Goal: Task Accomplishment & Management: Use online tool/utility

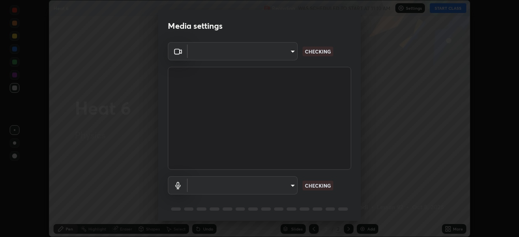
scroll to position [237, 519]
type input "fd61e1b4c03a4778500e2e8730ab38d3a8941c853d38affeb6af643eb9af9756"
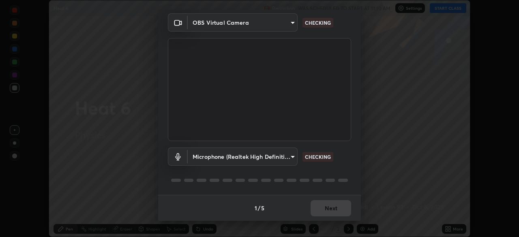
click at [291, 160] on body "Erase all Heat 6 Recording WAS SCHEDULED TO START AT 11:10 AM Settings START CL…" at bounding box center [259, 118] width 519 height 237
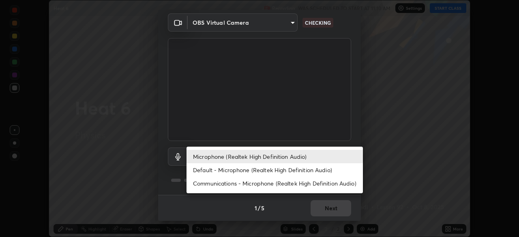
click at [305, 170] on li "Default - Microphone (Realtek High Definition Audio)" at bounding box center [275, 170] width 176 height 13
type input "default"
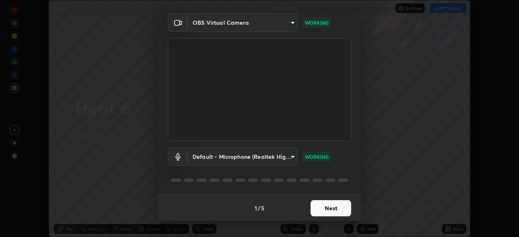
click at [334, 209] on button "Next" at bounding box center [331, 208] width 41 height 16
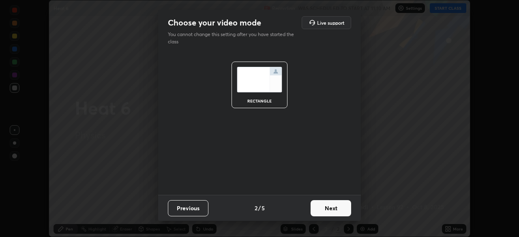
click at [333, 210] on button "Next" at bounding box center [331, 208] width 41 height 16
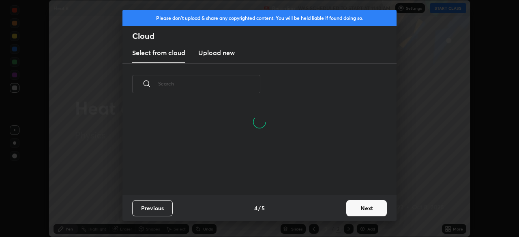
click at [362, 208] on button "Next" at bounding box center [366, 208] width 41 height 16
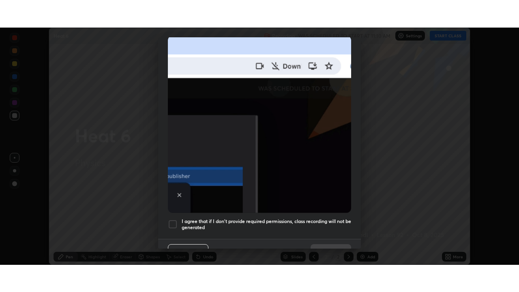
scroll to position [194, 0]
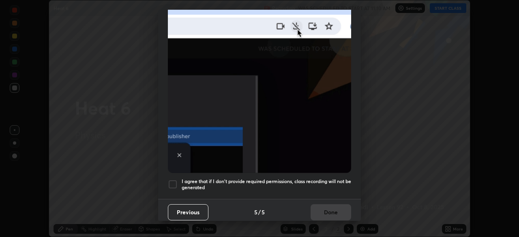
click at [175, 180] on div at bounding box center [173, 185] width 10 height 10
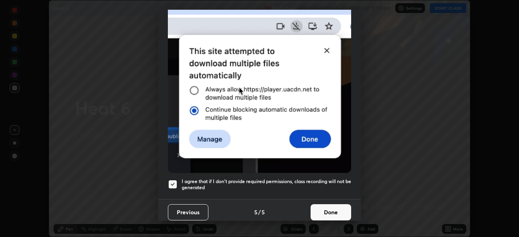
click at [329, 211] on button "Done" at bounding box center [331, 212] width 41 height 16
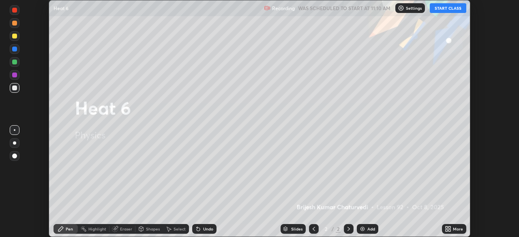
click at [451, 9] on button "START CLASS" at bounding box center [448, 8] width 37 height 10
click at [448, 230] on icon at bounding box center [448, 229] width 6 height 6
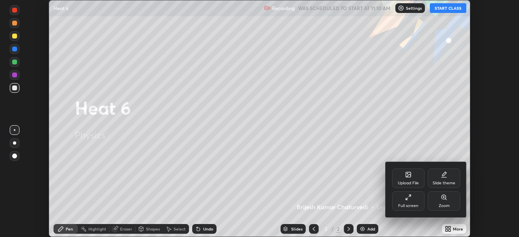
click at [412, 204] on div "Full screen" at bounding box center [408, 206] width 20 height 4
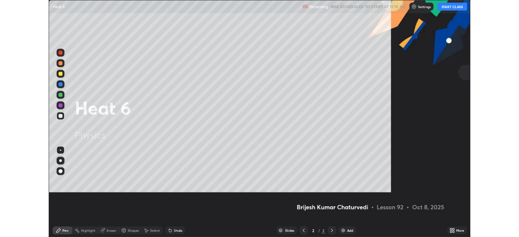
scroll to position [292, 519]
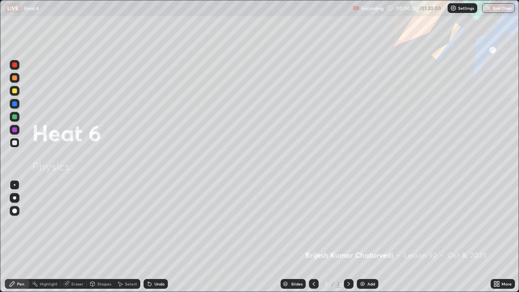
click at [19, 82] on div at bounding box center [15, 77] width 10 height 13
click at [363, 237] on img at bounding box center [362, 284] width 6 height 6
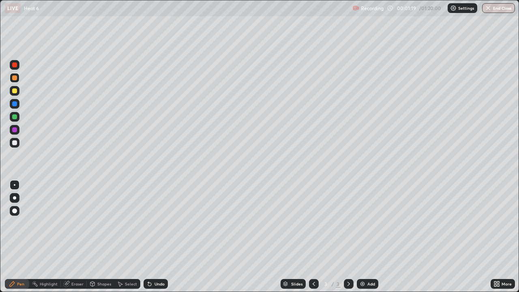
click at [161, 237] on div "Undo" at bounding box center [160, 284] width 10 height 4
click at [158, 237] on div "Undo" at bounding box center [160, 284] width 10 height 4
click at [157, 237] on div "Undo" at bounding box center [160, 284] width 10 height 4
click at [77, 237] on div "Eraser" at bounding box center [77, 284] width 12 height 4
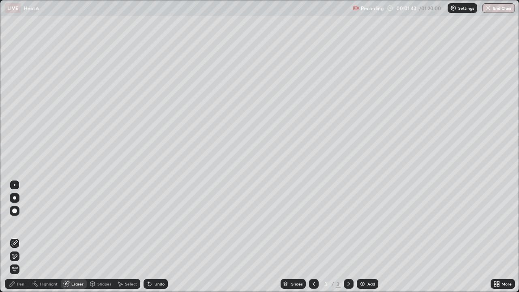
click at [19, 237] on div "Pen" at bounding box center [17, 284] width 24 height 10
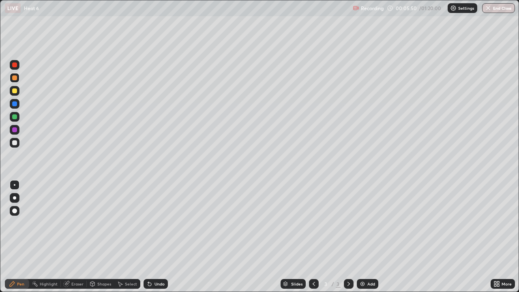
click at [348, 237] on icon at bounding box center [349, 284] width 6 height 6
click at [361, 237] on img at bounding box center [362, 284] width 6 height 6
click at [15, 81] on div at bounding box center [15, 78] width 10 height 10
click at [155, 237] on div "Undo" at bounding box center [160, 284] width 10 height 4
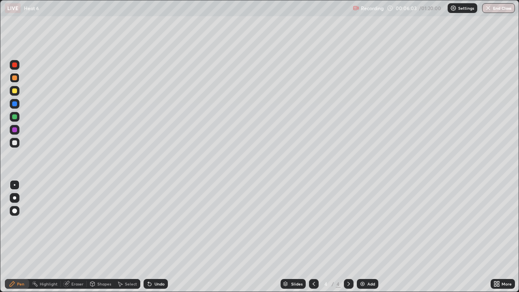
click at [156, 237] on div "Undo" at bounding box center [160, 284] width 10 height 4
click at [161, 237] on div "Undo" at bounding box center [160, 284] width 10 height 4
click at [158, 237] on div "Undo" at bounding box center [160, 284] width 10 height 4
click at [159, 237] on div "Undo" at bounding box center [160, 284] width 10 height 4
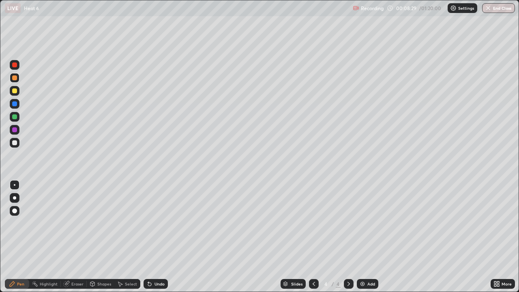
click at [158, 237] on div "Undo" at bounding box center [160, 284] width 10 height 4
click at [155, 237] on div "Undo" at bounding box center [160, 284] width 10 height 4
click at [156, 237] on div "Undo" at bounding box center [160, 284] width 10 height 4
click at [163, 237] on div "Undo" at bounding box center [156, 284] width 24 height 10
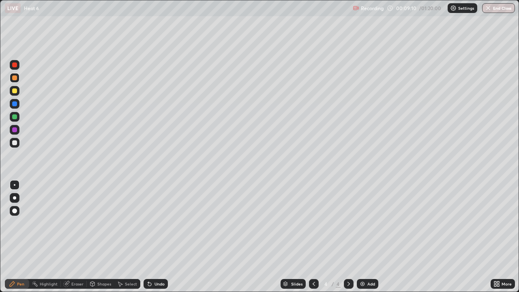
click at [19, 120] on div at bounding box center [15, 117] width 10 height 10
click at [348, 237] on icon at bounding box center [349, 284] width 2 height 4
click at [361, 237] on img at bounding box center [362, 284] width 6 height 6
click at [155, 237] on div "Undo" at bounding box center [160, 284] width 10 height 4
click at [157, 237] on div "Undo" at bounding box center [160, 284] width 10 height 4
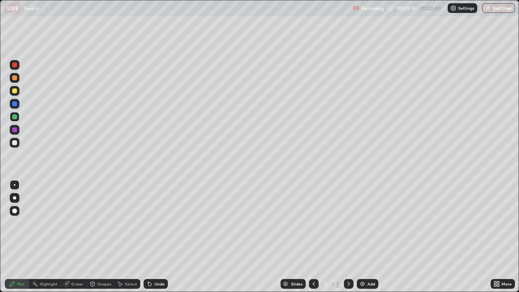
click at [155, 237] on div "Undo" at bounding box center [160, 284] width 10 height 4
click at [366, 237] on div "Add" at bounding box center [368, 284] width 22 height 10
click at [19, 80] on div at bounding box center [15, 78] width 10 height 10
click at [157, 237] on div "Undo" at bounding box center [160, 284] width 10 height 4
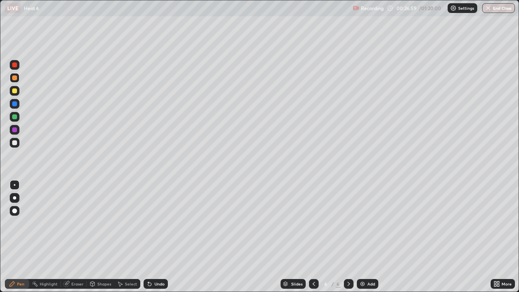
click at [348, 237] on icon at bounding box center [349, 284] width 6 height 6
click at [368, 237] on div "Add" at bounding box center [368, 284] width 22 height 10
click at [15, 82] on div at bounding box center [15, 78] width 10 height 10
click at [14, 144] on div at bounding box center [14, 142] width 5 height 5
click at [349, 237] on div at bounding box center [349, 284] width 10 height 10
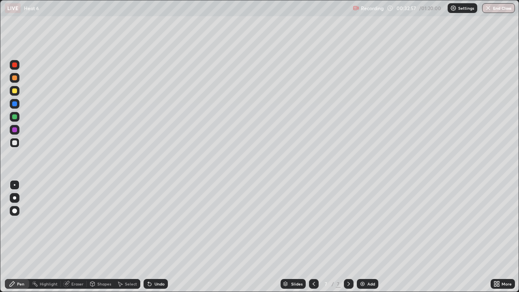
click at [370, 237] on div "Add" at bounding box center [372, 284] width 8 height 4
click at [157, 237] on div "Undo" at bounding box center [160, 284] width 10 height 4
click at [159, 237] on div "Undo" at bounding box center [160, 284] width 10 height 4
click at [158, 237] on div "Undo" at bounding box center [160, 284] width 10 height 4
click at [15, 104] on div at bounding box center [14, 103] width 5 height 5
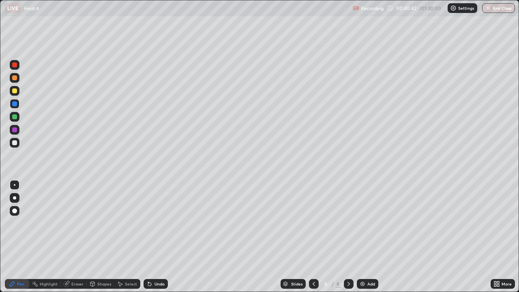
click at [349, 237] on icon at bounding box center [349, 284] width 6 height 6
click at [368, 237] on div "Add" at bounding box center [368, 284] width 22 height 10
click at [310, 237] on div at bounding box center [314, 284] width 10 height 10
click at [350, 237] on icon at bounding box center [349, 284] width 6 height 6
click at [15, 79] on div at bounding box center [14, 77] width 5 height 5
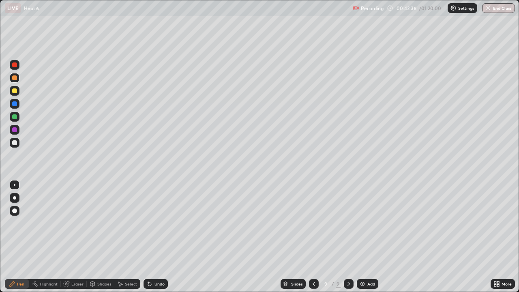
click at [15, 144] on div at bounding box center [14, 142] width 5 height 5
click at [14, 116] on div at bounding box center [14, 116] width 5 height 5
click at [156, 237] on div "Undo" at bounding box center [156, 284] width 24 height 10
click at [155, 237] on div "Undo" at bounding box center [156, 284] width 24 height 10
click at [15, 78] on div at bounding box center [14, 77] width 5 height 5
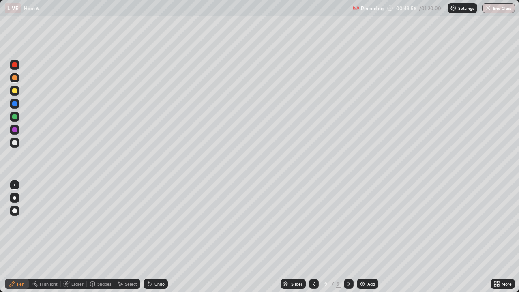
click at [130, 237] on div "Select" at bounding box center [131, 284] width 12 height 4
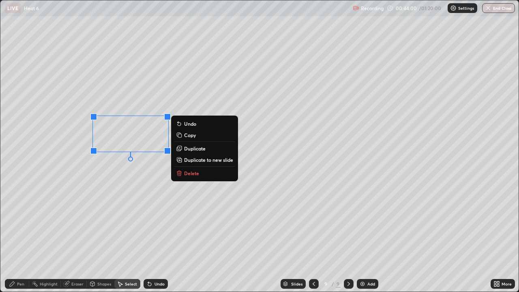
click at [192, 150] on p "Duplicate" at bounding box center [195, 148] width 22 height 6
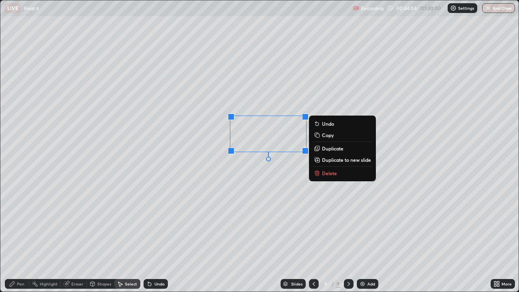
click at [329, 148] on p "Duplicate" at bounding box center [333, 148] width 22 height 6
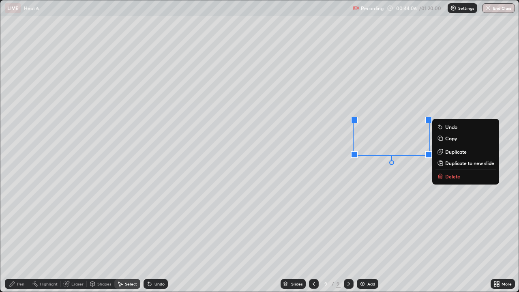
click at [392, 199] on div "0 ° Undo Copy Duplicate Duplicate to new slide Delete" at bounding box center [259, 145] width 519 height 291
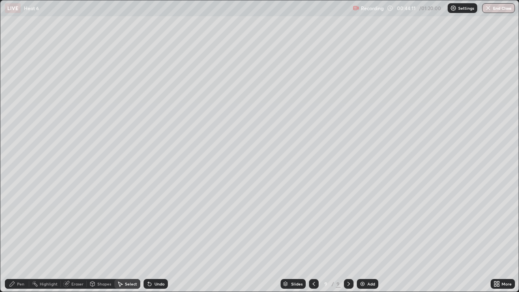
click at [17, 237] on div "Pen" at bounding box center [20, 284] width 7 height 4
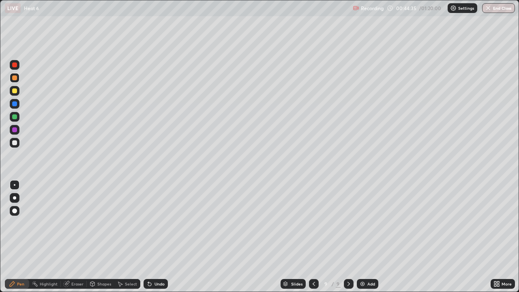
click at [155, 237] on div "Undo" at bounding box center [160, 284] width 10 height 4
click at [159, 237] on div "Undo" at bounding box center [160, 284] width 10 height 4
click at [158, 237] on div "Undo" at bounding box center [160, 284] width 10 height 4
click at [157, 237] on div "Undo" at bounding box center [160, 284] width 10 height 4
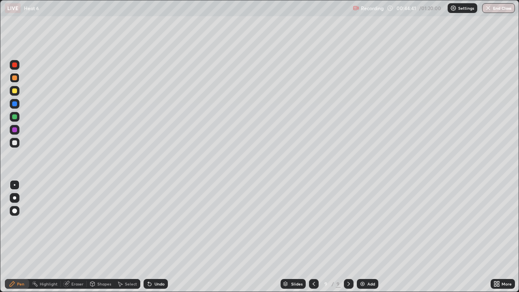
click at [159, 237] on div "Undo" at bounding box center [160, 284] width 10 height 4
click at [155, 237] on div "Undo" at bounding box center [160, 284] width 10 height 4
click at [157, 237] on div "Undo" at bounding box center [160, 284] width 10 height 4
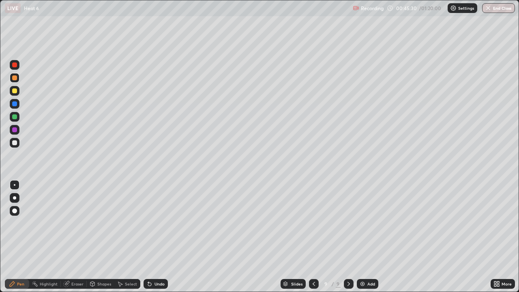
click at [160, 237] on div "Undo" at bounding box center [160, 284] width 10 height 4
click at [369, 237] on div "Add" at bounding box center [372, 284] width 8 height 4
click at [15, 144] on div at bounding box center [14, 142] width 5 height 5
click at [127, 237] on div "Select" at bounding box center [131, 284] width 12 height 4
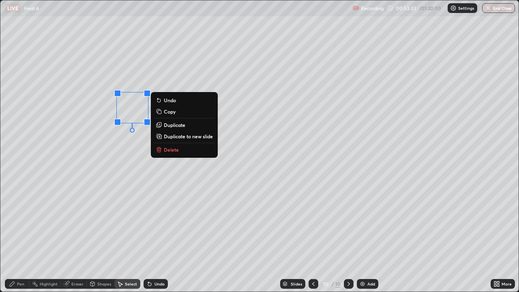
click at [178, 127] on p "Duplicate" at bounding box center [175, 125] width 22 height 6
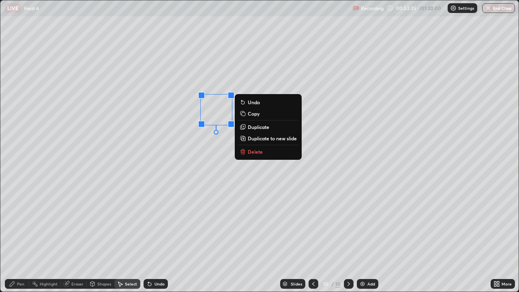
click at [173, 206] on div "0 ° Undo Copy Duplicate Duplicate to new slide Delete" at bounding box center [259, 145] width 519 height 291
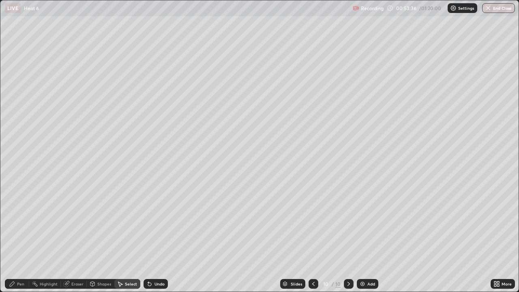
click at [20, 237] on div "Pen" at bounding box center [20, 284] width 7 height 4
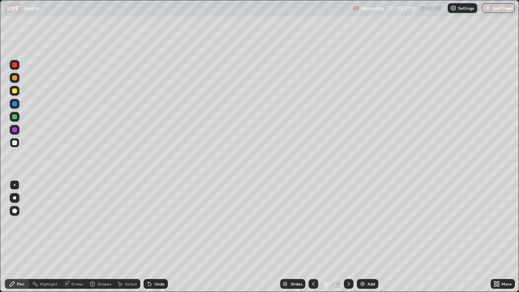
click at [19, 92] on div at bounding box center [15, 91] width 10 height 10
click at [151, 237] on div "Undo" at bounding box center [156, 284] width 24 height 10
click at [364, 237] on img at bounding box center [362, 284] width 6 height 6
click at [16, 81] on div at bounding box center [15, 78] width 10 height 10
click at [157, 237] on div "Undo" at bounding box center [160, 284] width 10 height 4
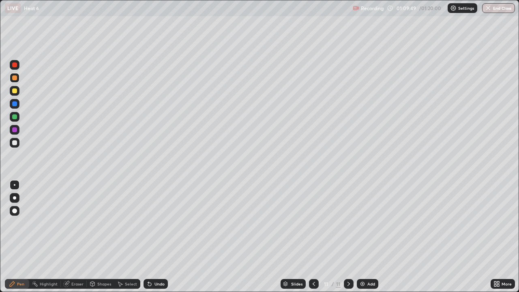
click at [495, 237] on icon at bounding box center [496, 283] width 2 height 2
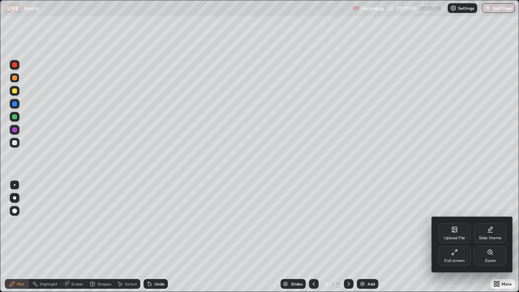
click at [454, 237] on div "Full screen" at bounding box center [455, 261] width 20 height 4
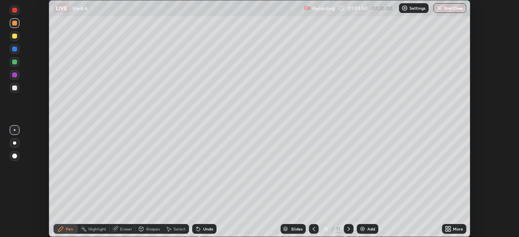
scroll to position [40336, 40054]
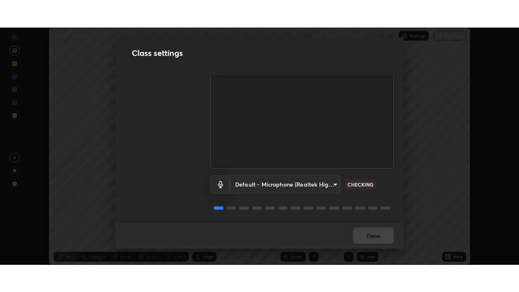
scroll to position [37, 0]
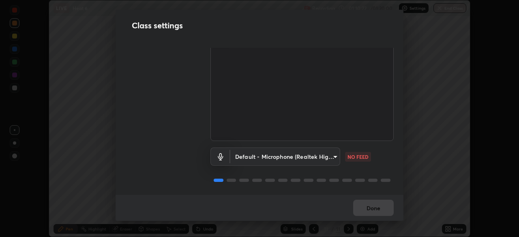
click at [329, 153] on body "Erase all LIVE Heat 6 Recording 01:10:22 / 01:20:00 Settings End Class Setting …" at bounding box center [259, 118] width 519 height 237
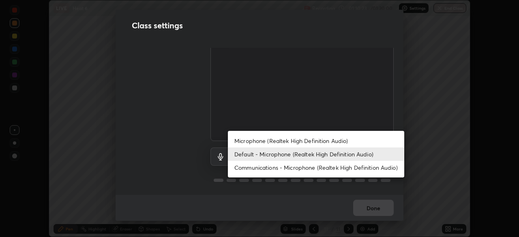
click at [324, 142] on li "Microphone (Realtek High Definition Audio)" at bounding box center [316, 140] width 176 height 13
type input "d99a237be8aec562ae2dc8dac4ca568ef25edcc4a63420bbac71062a773a7b58"
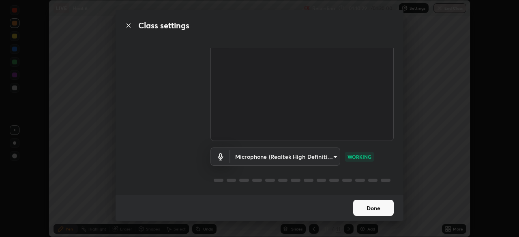
click at [375, 203] on button "Done" at bounding box center [373, 208] width 41 height 16
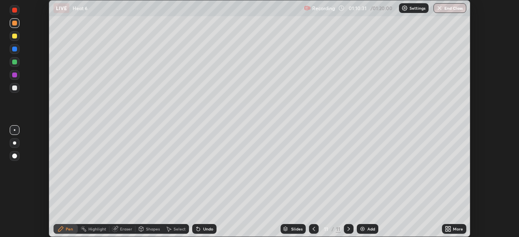
click at [449, 230] on icon at bounding box center [450, 231] width 2 height 2
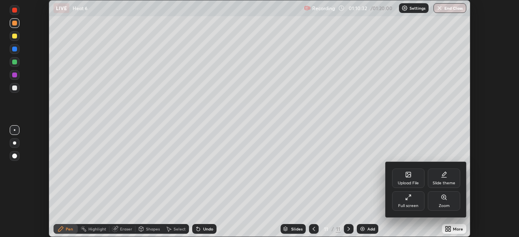
click at [416, 202] on div "Full screen" at bounding box center [408, 201] width 32 height 19
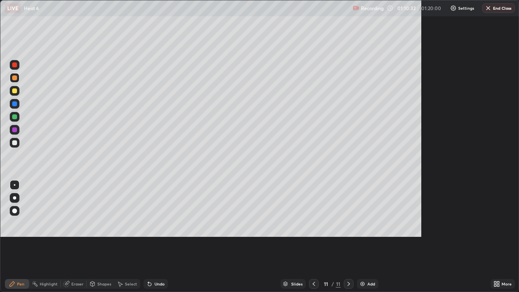
scroll to position [292, 519]
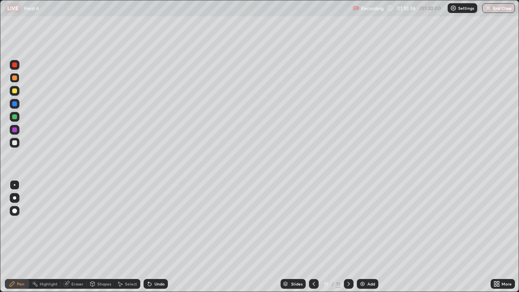
click at [15, 142] on div at bounding box center [14, 142] width 5 height 5
click at [150, 237] on icon at bounding box center [149, 284] width 6 height 6
click at [16, 116] on div at bounding box center [14, 116] width 5 height 5
click at [13, 144] on div at bounding box center [14, 142] width 5 height 5
click at [14, 105] on div at bounding box center [14, 103] width 5 height 5
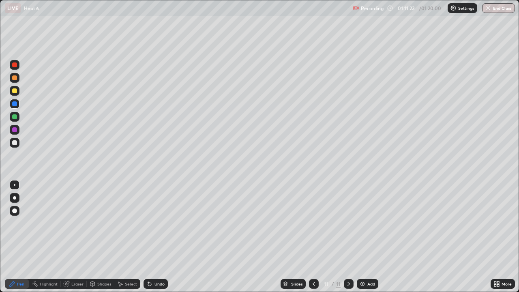
click at [15, 92] on div at bounding box center [14, 90] width 5 height 5
click at [158, 237] on div "Undo" at bounding box center [160, 284] width 10 height 4
click at [15, 131] on div at bounding box center [14, 129] width 5 height 5
click at [15, 118] on div at bounding box center [14, 116] width 5 height 5
click at [15, 93] on div at bounding box center [14, 90] width 5 height 5
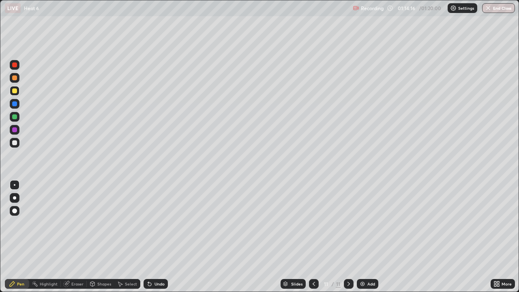
click at [157, 237] on div "Undo" at bounding box center [160, 284] width 10 height 4
click at [159, 237] on div "Undo" at bounding box center [160, 284] width 10 height 4
click at [159, 237] on div "Undo" at bounding box center [156, 284] width 24 height 10
click at [157, 237] on div "Undo" at bounding box center [156, 284] width 24 height 10
click at [156, 237] on div "Undo" at bounding box center [160, 284] width 10 height 4
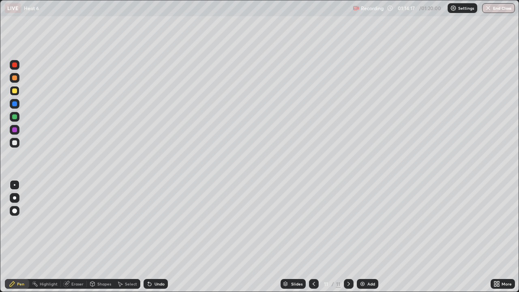
click at [155, 237] on div "Undo" at bounding box center [160, 284] width 10 height 4
click at [156, 237] on div "Undo" at bounding box center [160, 284] width 10 height 4
click at [157, 237] on div "Undo" at bounding box center [160, 284] width 10 height 4
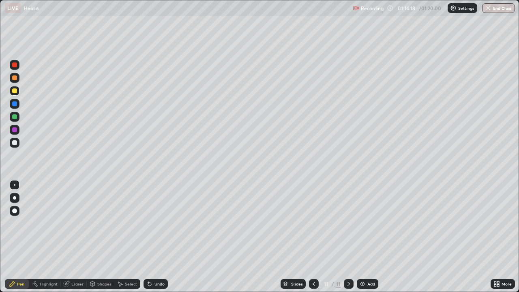
click at [157, 237] on div "Undo" at bounding box center [160, 284] width 10 height 4
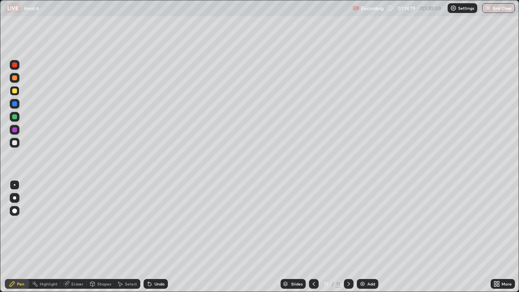
click at [159, 237] on div "Undo" at bounding box center [160, 284] width 10 height 4
click at [155, 237] on div "Undo" at bounding box center [160, 284] width 10 height 4
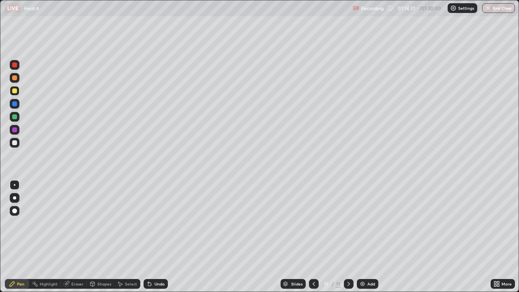
click at [155, 237] on div "Undo" at bounding box center [160, 284] width 10 height 4
click at [156, 237] on div "Undo" at bounding box center [156, 284] width 24 height 10
click at [157, 237] on div "Undo" at bounding box center [156, 284] width 24 height 10
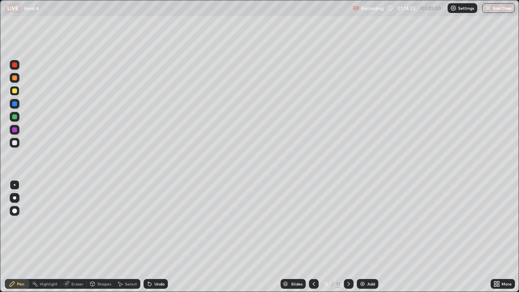
click at [157, 237] on div "Undo" at bounding box center [156, 284] width 24 height 10
click at [159, 237] on div "Undo" at bounding box center [156, 284] width 24 height 10
click at [160, 237] on div "Undo" at bounding box center [156, 284] width 24 height 10
click at [162, 237] on div "Undo" at bounding box center [156, 284] width 24 height 10
click at [154, 237] on div "Undo" at bounding box center [156, 284] width 24 height 10
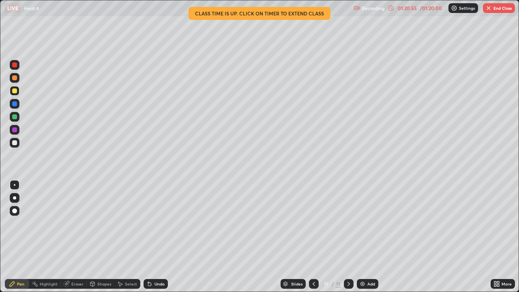
click at [498, 237] on icon at bounding box center [498, 283] width 2 height 2
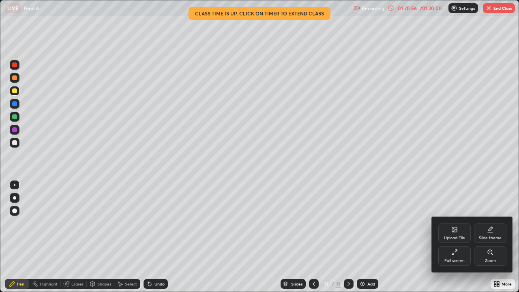
click at [493, 237] on div "Zoom" at bounding box center [490, 255] width 32 height 19
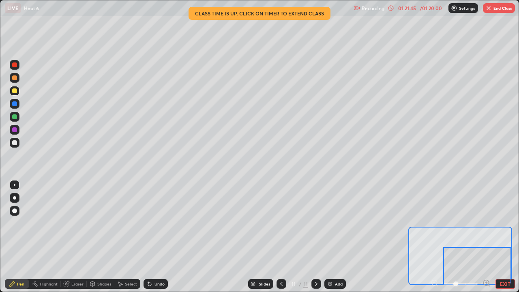
click at [504, 9] on button "End Class" at bounding box center [499, 8] width 32 height 10
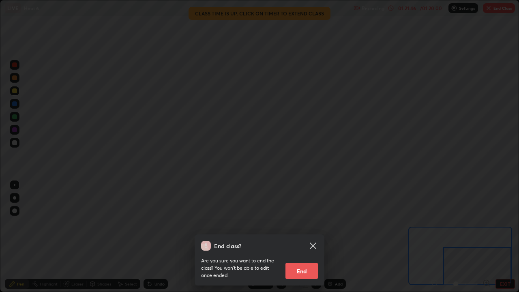
click at [309, 237] on button "End" at bounding box center [302, 271] width 32 height 16
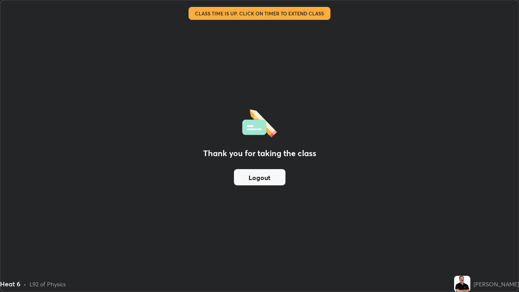
click at [281, 179] on button "Logout" at bounding box center [260, 177] width 52 height 16
click at [277, 182] on button "Logout" at bounding box center [260, 177] width 52 height 16
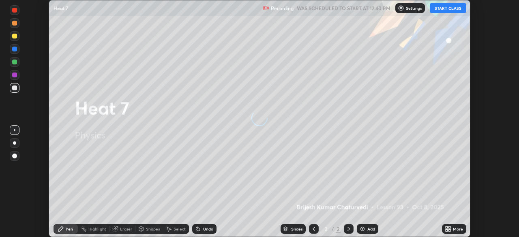
scroll to position [237, 519]
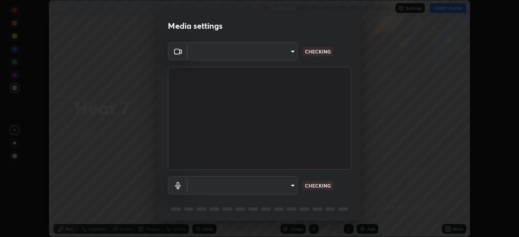
type input "fd61e1b4c03a4778500e2e8730ab38d3a8941c853d38affeb6af643eb9af9756"
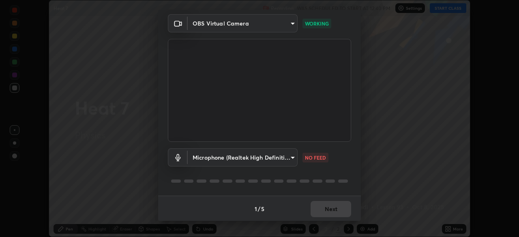
scroll to position [29, 0]
click at [293, 157] on body "Erase all Heat 7 Recording WAS SCHEDULED TO START AT 12:40 PM Settings START CL…" at bounding box center [259, 118] width 519 height 237
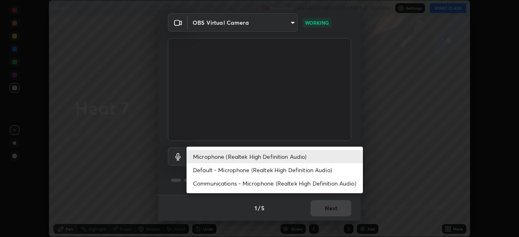
click at [301, 182] on li "Communications - Microphone (Realtek High Definition Audio)" at bounding box center [275, 183] width 176 height 13
type input "communications"
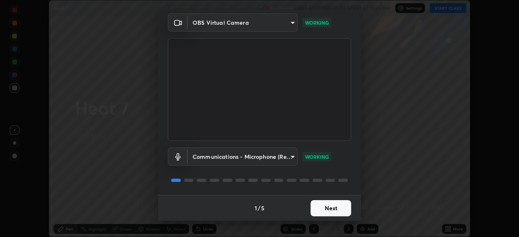
click at [340, 209] on button "Next" at bounding box center [331, 208] width 41 height 16
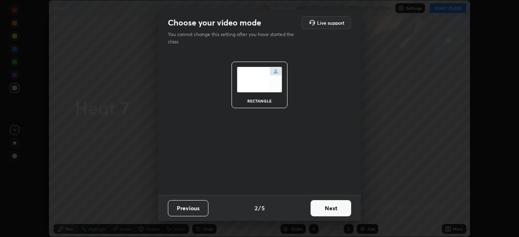
scroll to position [0, 0]
click at [337, 213] on button "Next" at bounding box center [331, 208] width 41 height 16
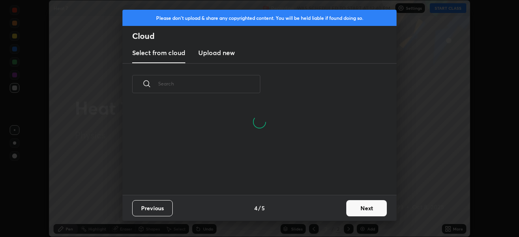
click at [360, 212] on button "Next" at bounding box center [366, 208] width 41 height 16
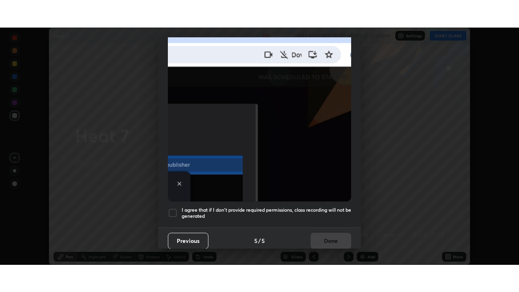
scroll to position [194, 0]
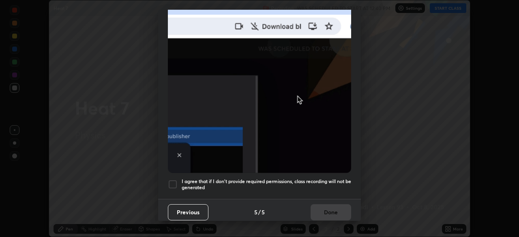
click at [174, 181] on div at bounding box center [173, 185] width 10 height 10
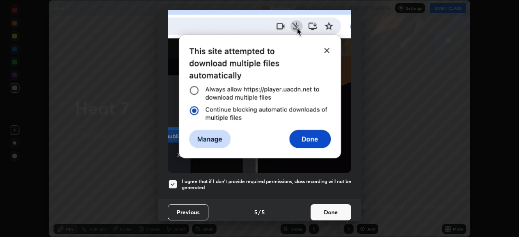
click at [323, 207] on button "Done" at bounding box center [331, 212] width 41 height 16
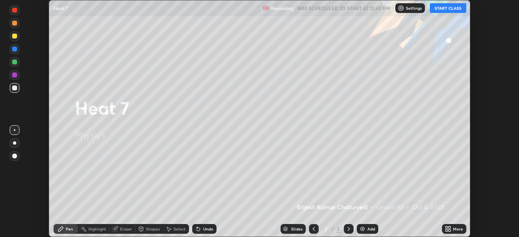
click at [456, 11] on button "START CLASS" at bounding box center [448, 8] width 37 height 10
click at [447, 230] on icon at bounding box center [447, 231] width 2 height 2
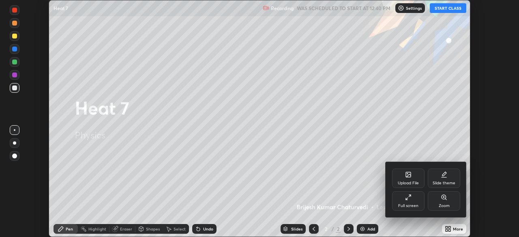
click at [411, 203] on div "Full screen" at bounding box center [408, 201] width 32 height 19
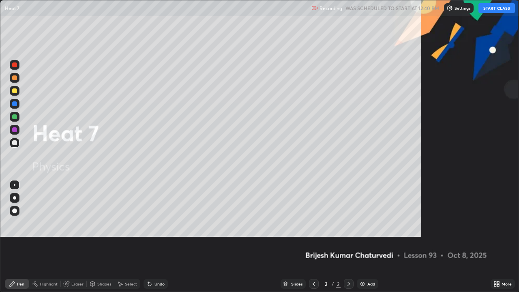
scroll to position [292, 519]
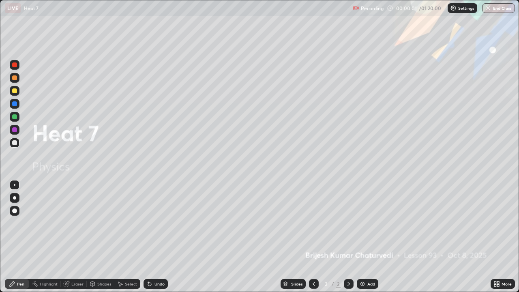
click at [368, 237] on div "Add" at bounding box center [372, 284] width 8 height 4
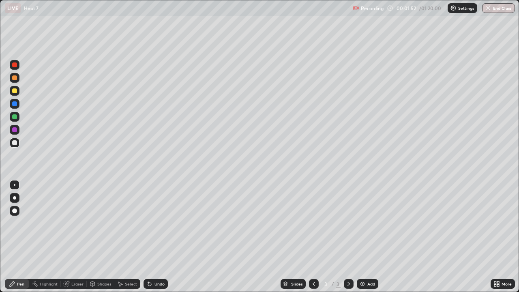
click at [15, 93] on div at bounding box center [14, 90] width 5 height 5
click at [155, 237] on div "Undo" at bounding box center [160, 284] width 10 height 4
click at [152, 237] on div "Undo" at bounding box center [156, 284] width 24 height 10
click at [151, 237] on icon at bounding box center [149, 284] width 6 height 6
click at [153, 237] on div "Undo" at bounding box center [156, 284] width 24 height 10
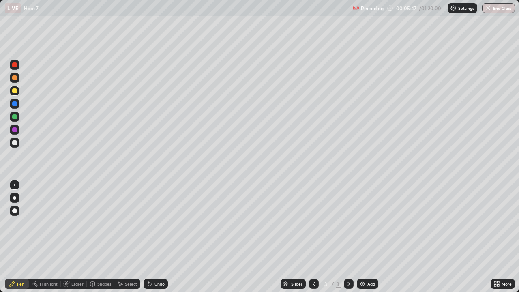
click at [372, 237] on div "Add" at bounding box center [372, 284] width 8 height 4
click at [15, 142] on div at bounding box center [14, 142] width 5 height 5
click at [155, 237] on div "Undo" at bounding box center [160, 284] width 10 height 4
click at [156, 237] on div "Undo" at bounding box center [160, 284] width 10 height 4
click at [157, 237] on div "Undo" at bounding box center [156, 284] width 24 height 10
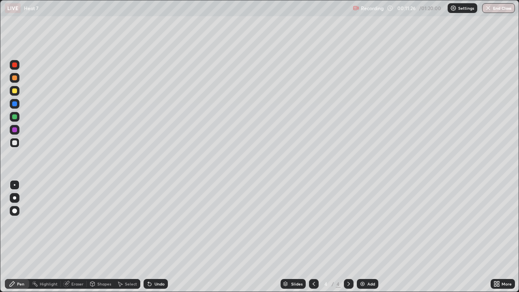
click at [158, 237] on div "Undo" at bounding box center [156, 284] width 24 height 10
click at [160, 237] on div "Undo" at bounding box center [160, 284] width 10 height 4
click at [159, 237] on div "Undo" at bounding box center [160, 284] width 10 height 4
click at [158, 237] on div "Undo" at bounding box center [160, 284] width 10 height 4
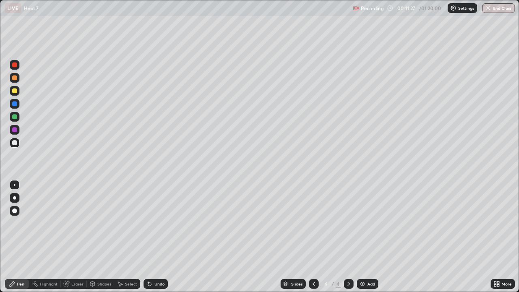
click at [158, 237] on div "Undo" at bounding box center [160, 284] width 10 height 4
click at [347, 237] on icon at bounding box center [349, 284] width 6 height 6
click at [365, 237] on img at bounding box center [362, 284] width 6 height 6
click at [13, 91] on div at bounding box center [14, 90] width 5 height 5
click at [15, 142] on div at bounding box center [14, 142] width 5 height 5
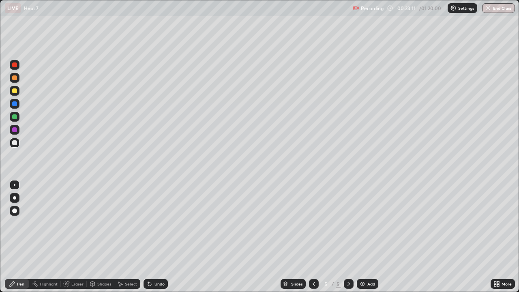
click at [157, 237] on div "Undo" at bounding box center [160, 284] width 10 height 4
click at [14, 118] on div at bounding box center [14, 116] width 5 height 5
click at [159, 237] on div "Undo" at bounding box center [160, 284] width 10 height 4
click at [155, 237] on div "Undo" at bounding box center [160, 284] width 10 height 4
click at [157, 237] on div "Undo" at bounding box center [160, 284] width 10 height 4
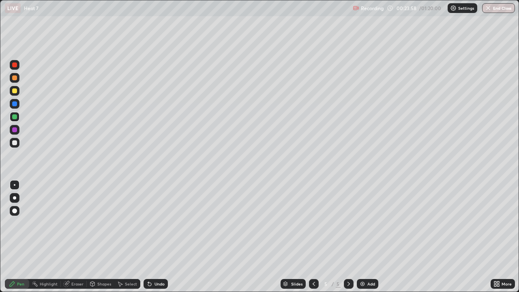
click at [158, 237] on div "Undo" at bounding box center [160, 284] width 10 height 4
click at [349, 237] on icon at bounding box center [349, 284] width 2 height 4
click at [366, 237] on div "Add" at bounding box center [368, 284] width 22 height 10
click at [13, 77] on div at bounding box center [14, 77] width 5 height 5
click at [16, 144] on div at bounding box center [14, 142] width 5 height 5
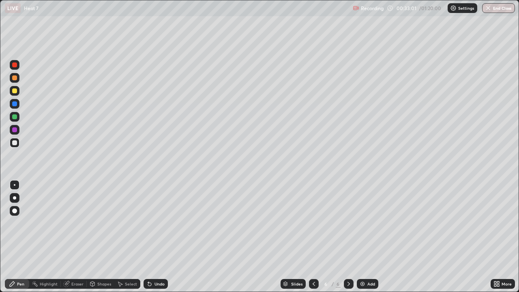
click at [75, 237] on div "Eraser" at bounding box center [77, 284] width 12 height 4
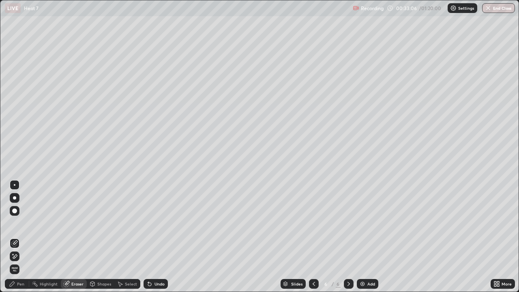
click at [19, 237] on div "Pen" at bounding box center [20, 284] width 7 height 4
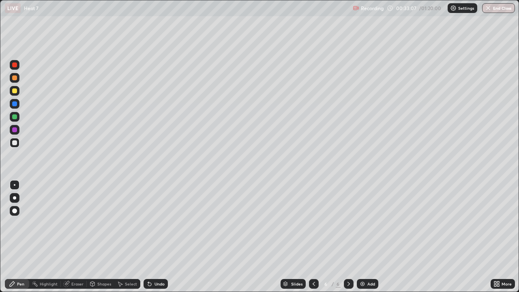
click at [15, 146] on div at bounding box center [15, 143] width 10 height 10
click at [164, 237] on div "Undo" at bounding box center [156, 284] width 24 height 10
click at [16, 79] on div at bounding box center [14, 77] width 5 height 5
click at [15, 143] on div at bounding box center [14, 142] width 5 height 5
click at [159, 237] on div "Undo" at bounding box center [160, 284] width 10 height 4
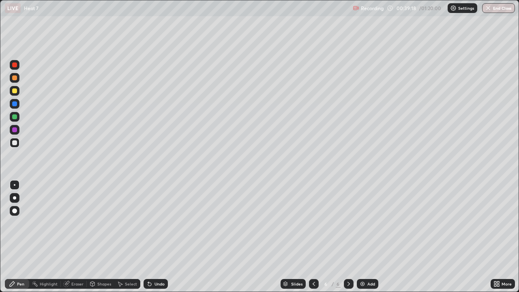
click at [348, 237] on icon at bounding box center [349, 284] width 6 height 6
click at [362, 237] on img at bounding box center [362, 284] width 6 height 6
click at [14, 95] on div at bounding box center [15, 91] width 10 height 10
click at [366, 237] on div "Add" at bounding box center [368, 284] width 22 height 10
click at [349, 237] on icon at bounding box center [349, 284] width 2 height 4
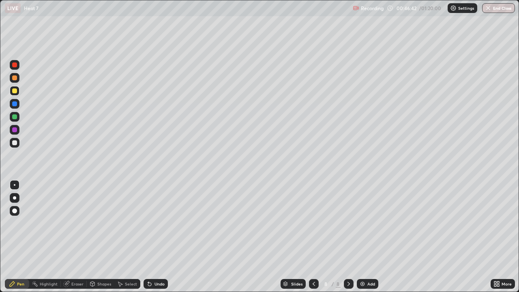
click at [365, 237] on img at bounding box center [362, 284] width 6 height 6
click at [313, 237] on icon at bounding box center [314, 284] width 6 height 6
click at [309, 237] on div at bounding box center [314, 284] width 10 height 10
click at [348, 237] on icon at bounding box center [349, 284] width 6 height 6
click at [81, 237] on div "Eraser" at bounding box center [77, 284] width 12 height 4
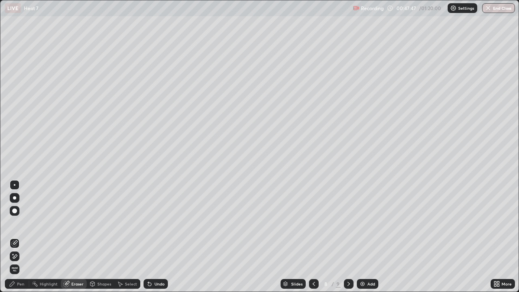
click at [20, 237] on div "Pen" at bounding box center [20, 284] width 7 height 4
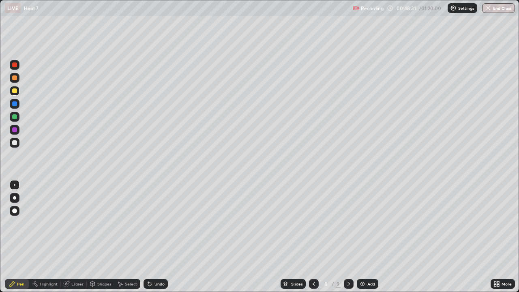
click at [13, 145] on div at bounding box center [15, 143] width 10 height 10
click at [157, 237] on div "Undo" at bounding box center [160, 284] width 10 height 4
click at [344, 237] on div at bounding box center [349, 284] width 10 height 10
click at [313, 237] on icon at bounding box center [314, 284] width 6 height 6
click at [349, 237] on icon at bounding box center [349, 284] width 2 height 4
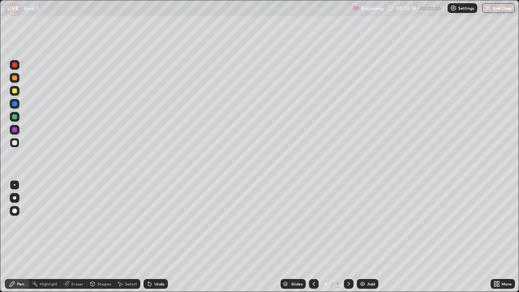
click at [349, 237] on icon at bounding box center [349, 284] width 2 height 4
click at [364, 237] on img at bounding box center [362, 284] width 6 height 6
click at [17, 237] on div at bounding box center [14, 227] width 13 height 97
click at [154, 237] on div "Undo" at bounding box center [156, 284] width 24 height 10
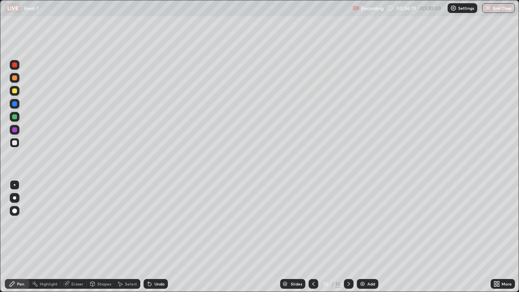
click at [152, 237] on div "Undo" at bounding box center [156, 284] width 24 height 10
click at [155, 237] on div "Undo" at bounding box center [156, 284] width 24 height 10
click at [157, 237] on div "Undo" at bounding box center [156, 284] width 24 height 10
click at [78, 237] on div "Eraser" at bounding box center [74, 284] width 26 height 10
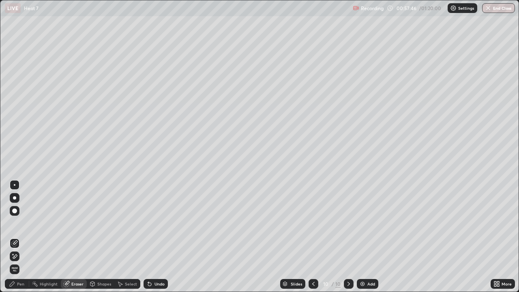
click at [19, 237] on div "Pen" at bounding box center [20, 284] width 7 height 4
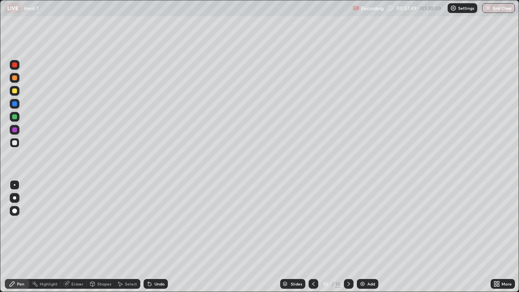
click at [67, 237] on icon at bounding box center [66, 284] width 5 height 5
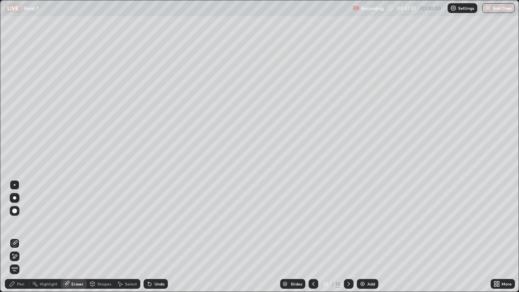
click at [19, 237] on div "Pen" at bounding box center [20, 284] width 7 height 4
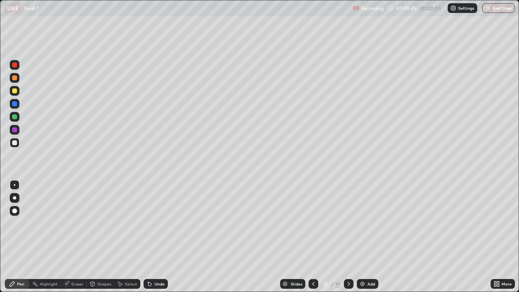
click at [362, 237] on img at bounding box center [362, 284] width 6 height 6
click at [155, 237] on div "Undo" at bounding box center [160, 284] width 10 height 4
click at [157, 237] on div "Undo" at bounding box center [156, 284] width 24 height 10
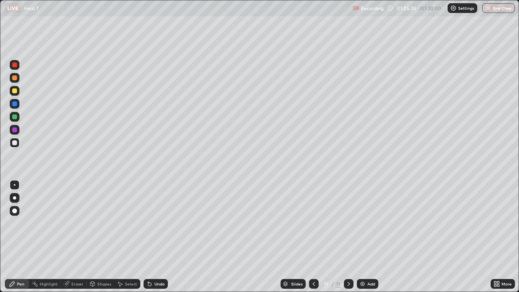
click at [157, 237] on div "Undo" at bounding box center [156, 284] width 24 height 10
click at [155, 237] on div "Undo" at bounding box center [156, 284] width 24 height 10
click at [153, 237] on div "Undo" at bounding box center [156, 284] width 24 height 10
click at [155, 237] on div "Undo" at bounding box center [156, 284] width 24 height 10
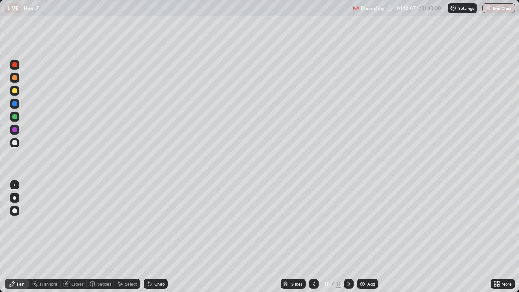
click at [370, 237] on div "Add" at bounding box center [372, 284] width 8 height 4
click at [15, 80] on div at bounding box center [14, 77] width 5 height 5
click at [155, 237] on div "Undo" at bounding box center [160, 284] width 10 height 4
click at [162, 237] on div "Undo" at bounding box center [160, 284] width 10 height 4
click at [14, 142] on div at bounding box center [14, 142] width 5 height 5
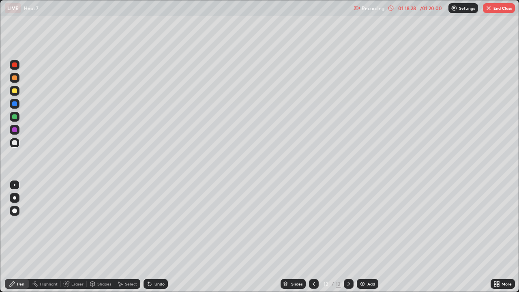
click at [493, 12] on button "End Class" at bounding box center [499, 8] width 32 height 10
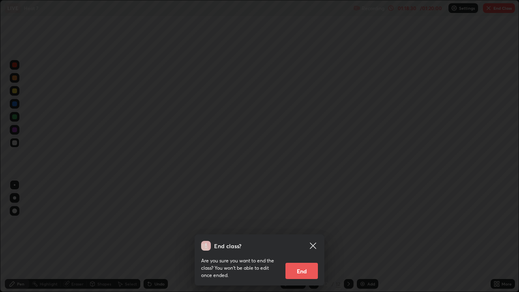
click at [306, 237] on button "End" at bounding box center [302, 271] width 32 height 16
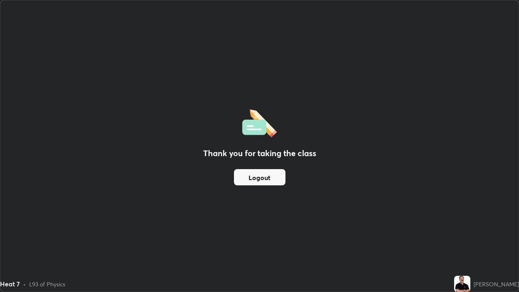
click at [247, 180] on button "Logout" at bounding box center [260, 177] width 52 height 16
click at [247, 179] on button "Logout" at bounding box center [260, 177] width 52 height 16
click at [249, 179] on button "Logout" at bounding box center [260, 177] width 52 height 16
